Goal: Information Seeking & Learning: Learn about a topic

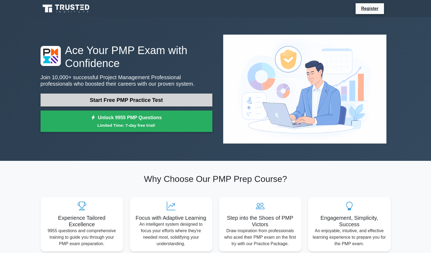
click at [187, 99] on link "Start Free PMP Practice Test" at bounding box center [127, 99] width 172 height 13
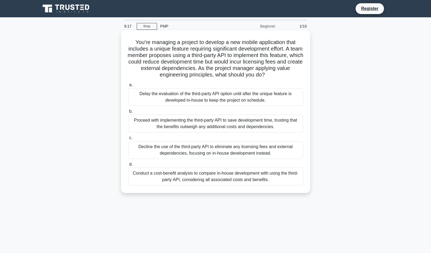
click at [228, 180] on div "Conduct a cost-benefit analysis to compare in-house development with using the …" at bounding box center [215, 176] width 175 height 18
click at [128, 166] on input "d. Conduct a cost-benefit analysis to compare in-house development with using t…" at bounding box center [128, 165] width 0 height 4
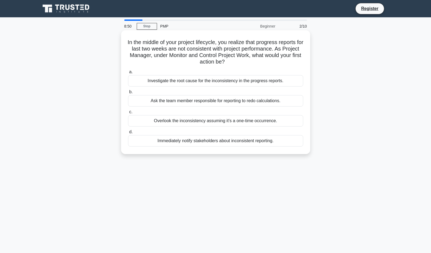
click at [270, 83] on div "Investigate the root cause for the inconsistency in the progress reports." at bounding box center [215, 80] width 175 height 11
click at [128, 74] on input "a. Investigate the root cause for the inconsistency in the progress reports." at bounding box center [128, 72] width 0 height 4
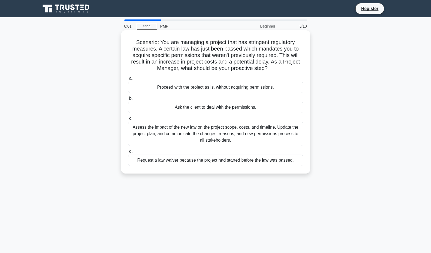
click at [267, 140] on div "Assess the impact of the new law on the project scope, costs, and timeline. Upd…" at bounding box center [215, 134] width 175 height 24
click at [128, 120] on input "c. Assess the impact of the new law on the project scope, costs, and timeline. …" at bounding box center [128, 119] width 0 height 4
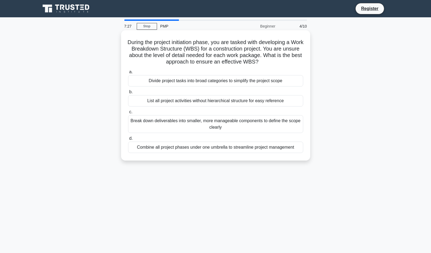
click at [252, 133] on div "Break down deliverables into smaller, more manageable components to define the …" at bounding box center [215, 124] width 175 height 18
click at [128, 114] on input "c. Break down deliverables into smaller, more manageable components to define t…" at bounding box center [128, 112] width 0 height 4
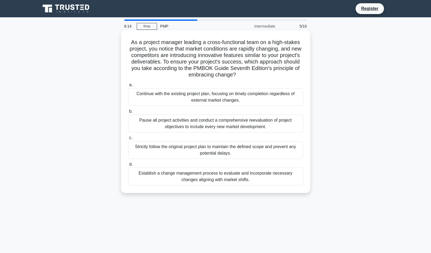
click at [213, 182] on div "Establish a change management process to evaluate and incorporate necessary cha…" at bounding box center [215, 176] width 175 height 18
click at [128, 166] on input "d. Establish a change management process to evaluate and incorporate necessary …" at bounding box center [128, 165] width 0 height 4
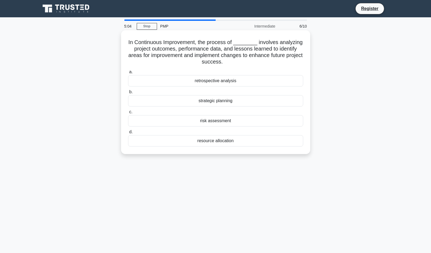
click at [241, 83] on div "retrospective analysis" at bounding box center [215, 80] width 175 height 11
click at [128, 74] on input "a. retrospective analysis" at bounding box center [128, 72] width 0 height 4
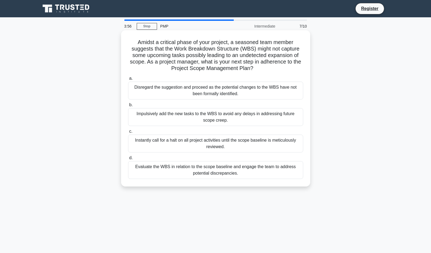
click at [258, 175] on div "Evaluate the WBS in relation to the scope baseline and engage the team to addre…" at bounding box center [215, 170] width 175 height 18
click at [128, 160] on input "d. Evaluate the WBS in relation to the scope baseline and engage the team to ad…" at bounding box center [128, 158] width 0 height 4
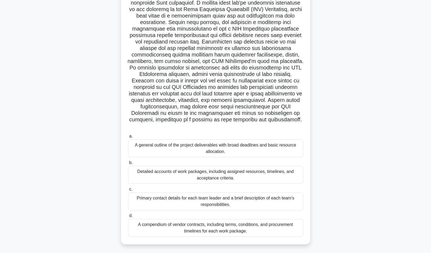
scroll to position [73, 0]
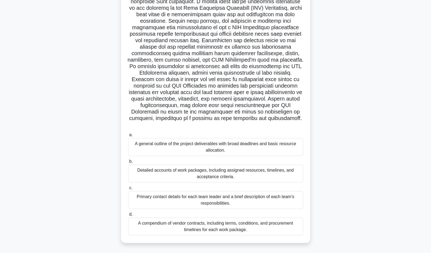
click at [201, 181] on div "Detailed accounts of work packages, including assigned resources, timelines, an…" at bounding box center [215, 173] width 175 height 18
click at [128, 163] on input "b. Detailed accounts of work packages, including assigned resources, timelines,…" at bounding box center [128, 162] width 0 height 4
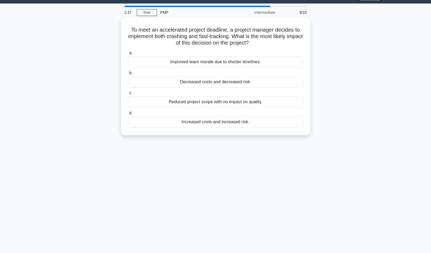
scroll to position [0, 0]
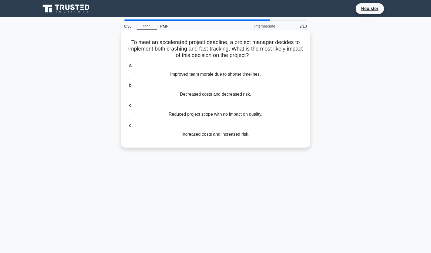
click at [223, 135] on div "Increased costs and increased risk." at bounding box center [215, 134] width 175 height 11
click at [128, 127] on input "d. Increased costs and increased risk." at bounding box center [128, 126] width 0 height 4
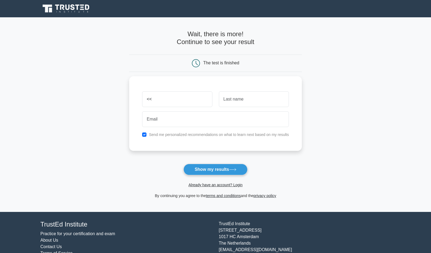
type input "<"
type input "a"
type input "Rati"
type input "[PERSON_NAME]"
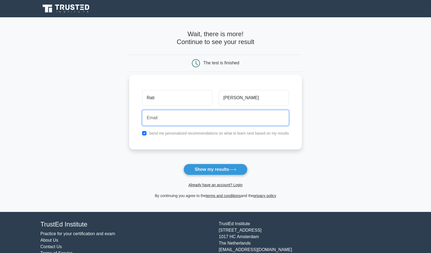
click at [153, 120] on input "email" at bounding box center [215, 118] width 147 height 16
click at [152, 116] on input "email" at bounding box center [215, 118] width 147 height 16
type input "ratikaul83@gmail.com"
click at [183, 164] on button "Show my results" at bounding box center [215, 169] width 64 height 11
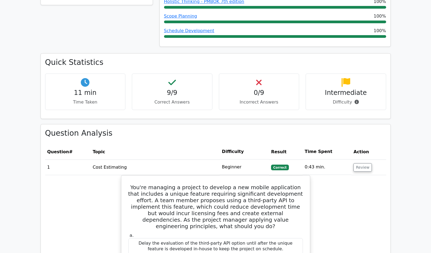
scroll to position [389, 0]
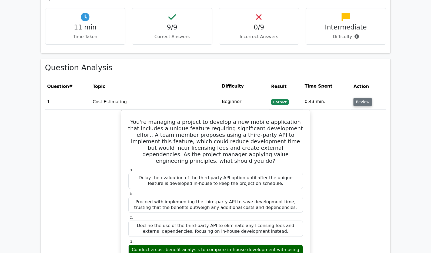
click at [359, 98] on button "Review" at bounding box center [362, 102] width 18 height 8
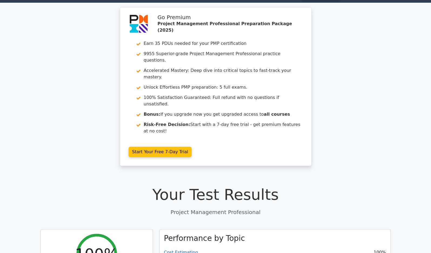
scroll to position [0, 0]
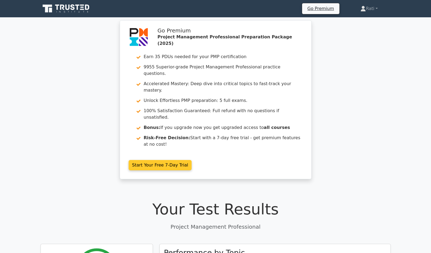
click at [162, 160] on link "Start Your Free 7-Day Trial" at bounding box center [160, 165] width 63 height 10
